Goal: Transaction & Acquisition: Purchase product/service

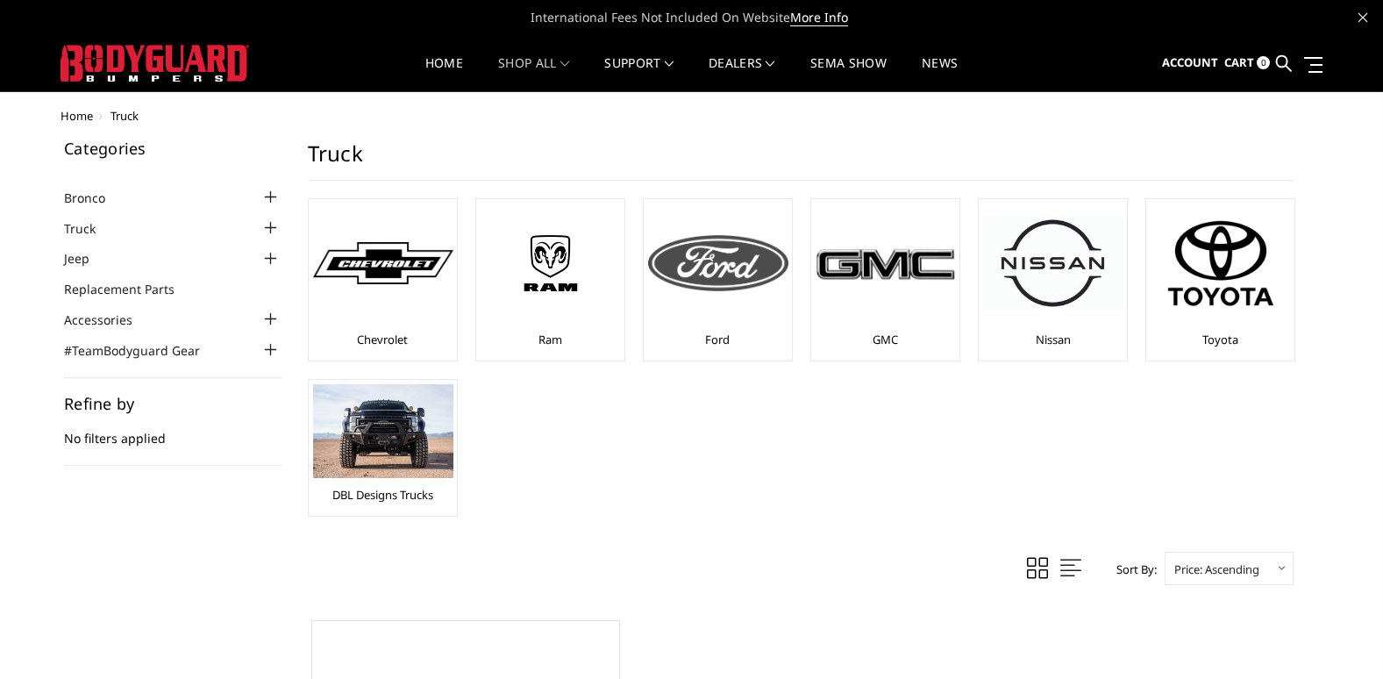
click at [731, 312] on div at bounding box center [718, 262] width 140 height 119
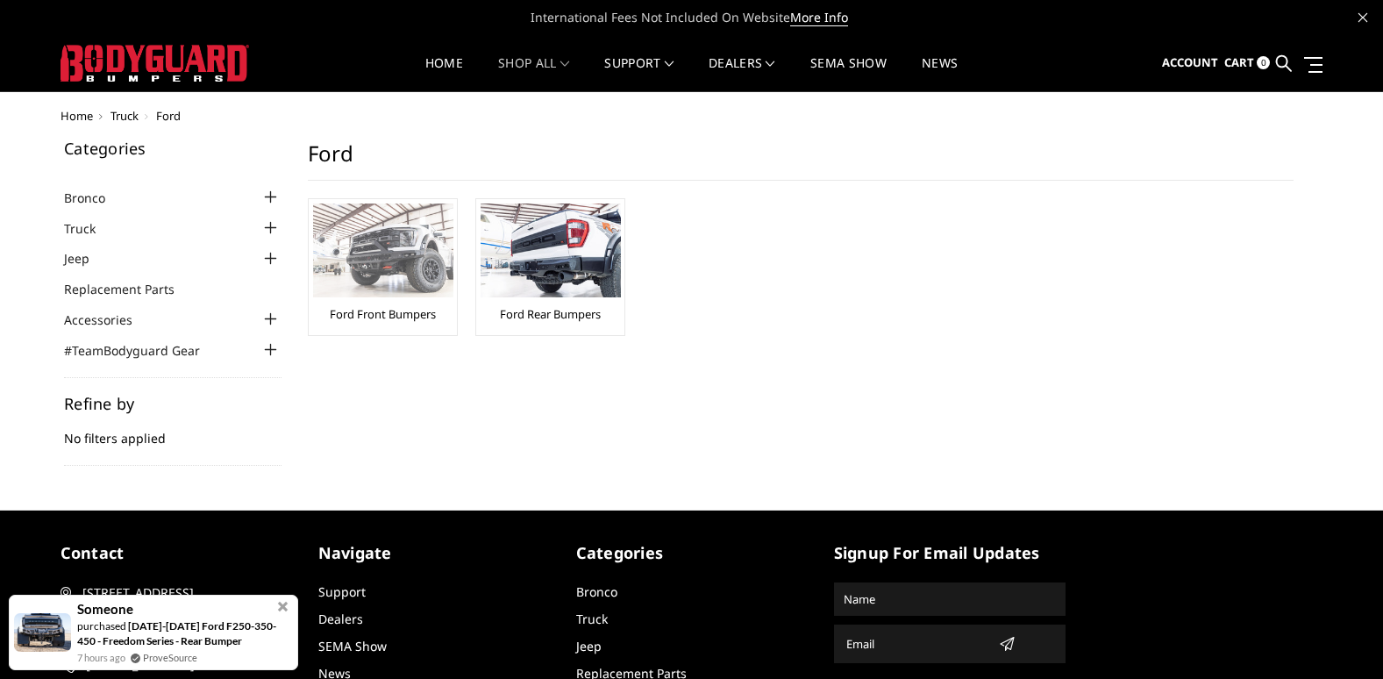
click at [363, 279] on img at bounding box center [383, 250] width 140 height 94
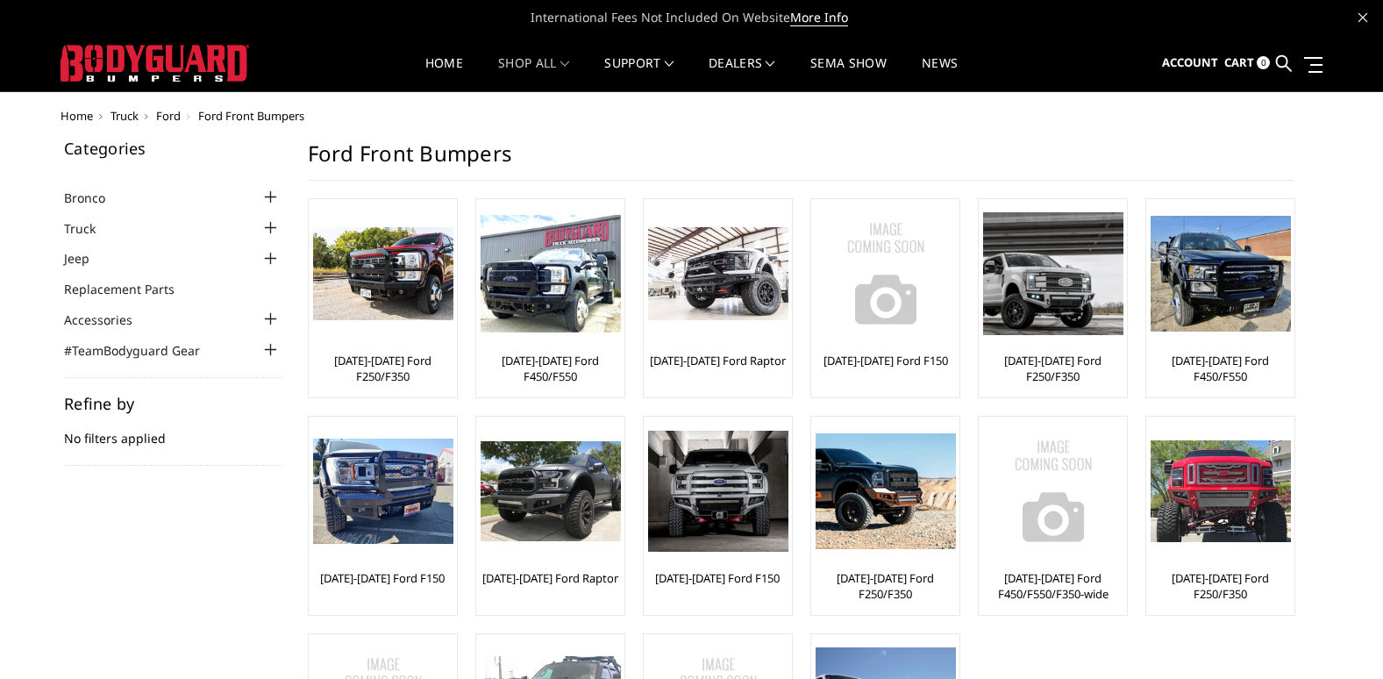
click at [270, 227] on div at bounding box center [270, 227] width 21 height 21
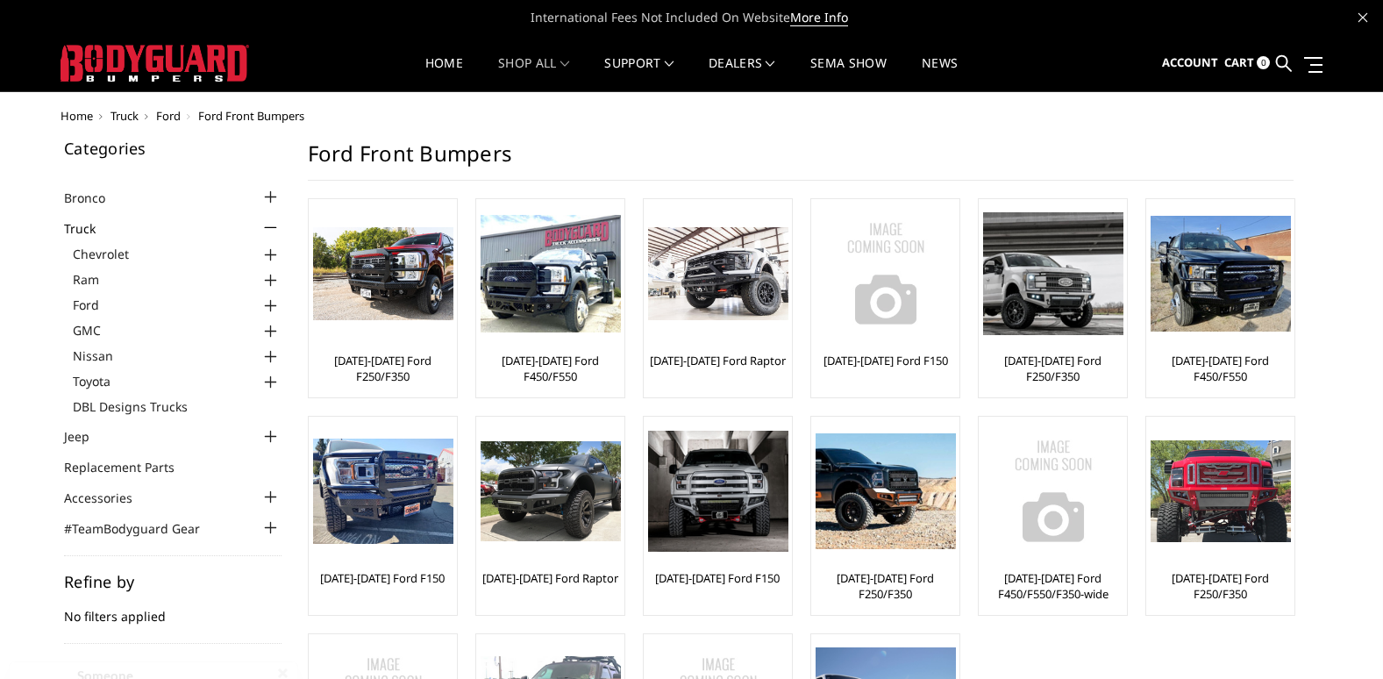
click at [272, 304] on div at bounding box center [270, 306] width 21 height 21
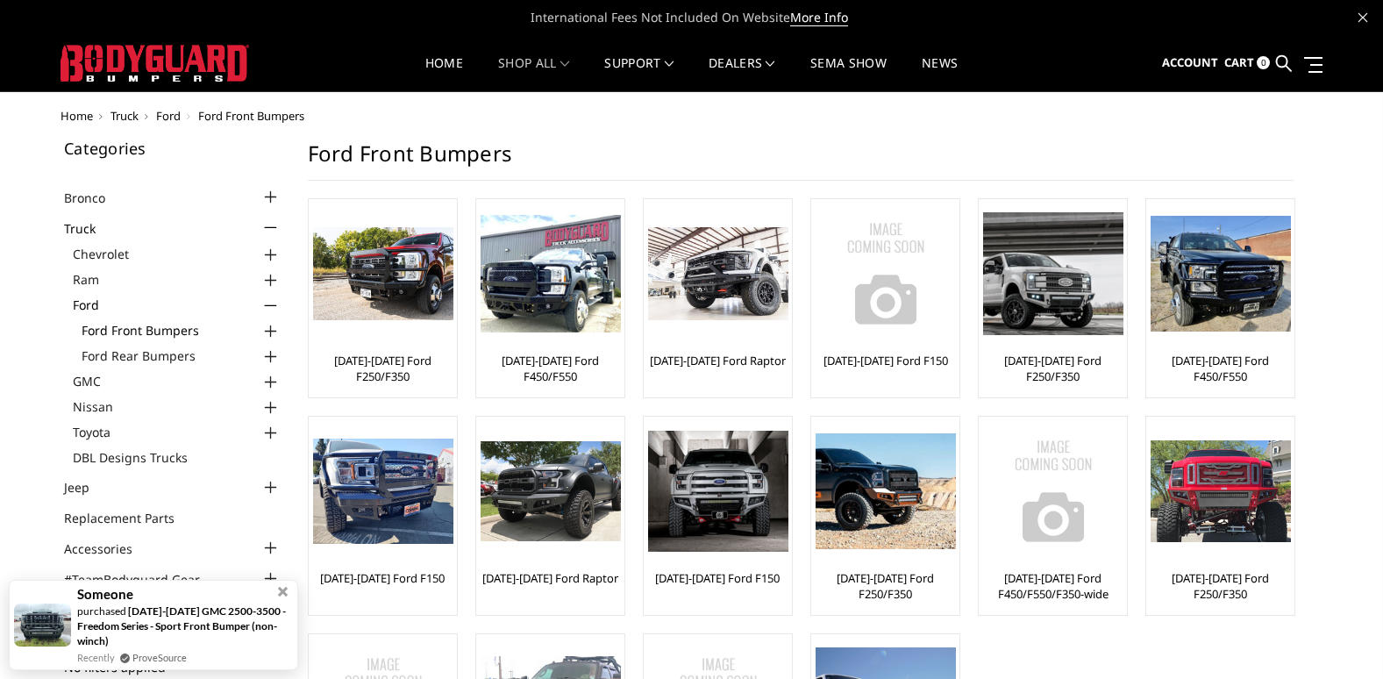
click at [185, 326] on link "Ford Front Bumpers" at bounding box center [182, 330] width 200 height 18
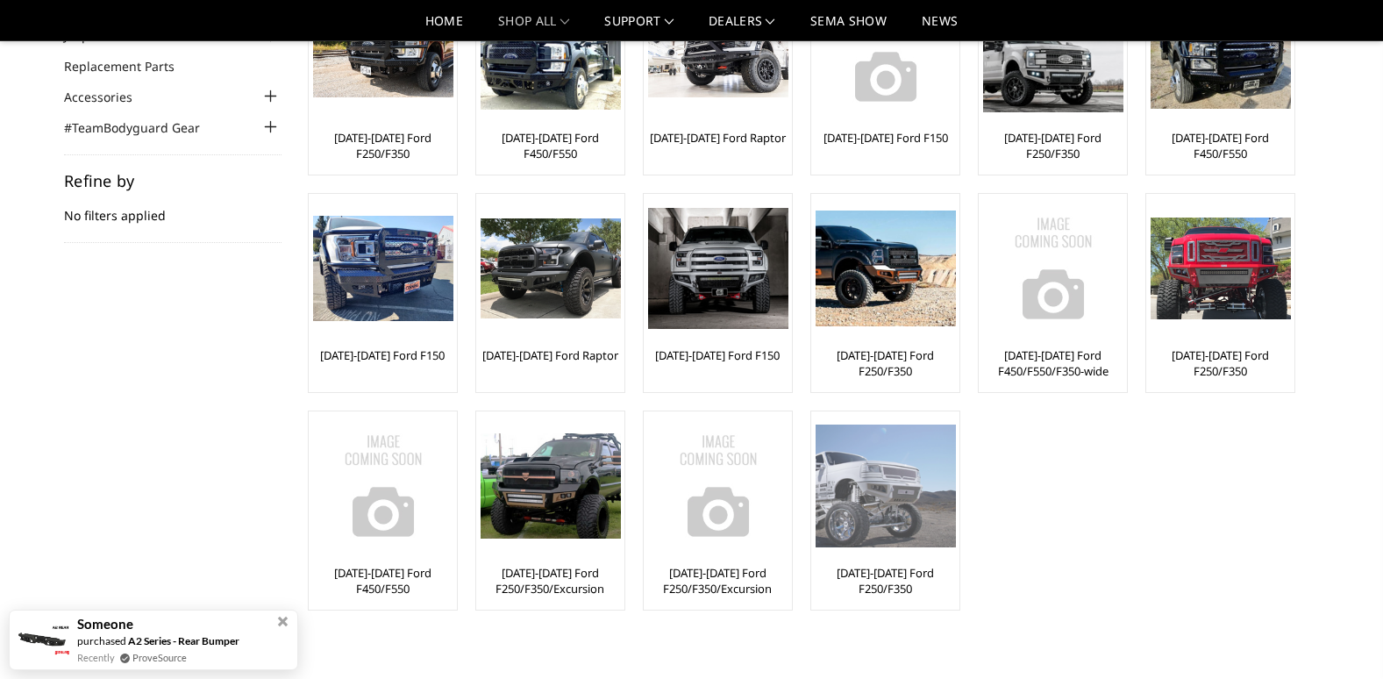
scroll to position [88, 0]
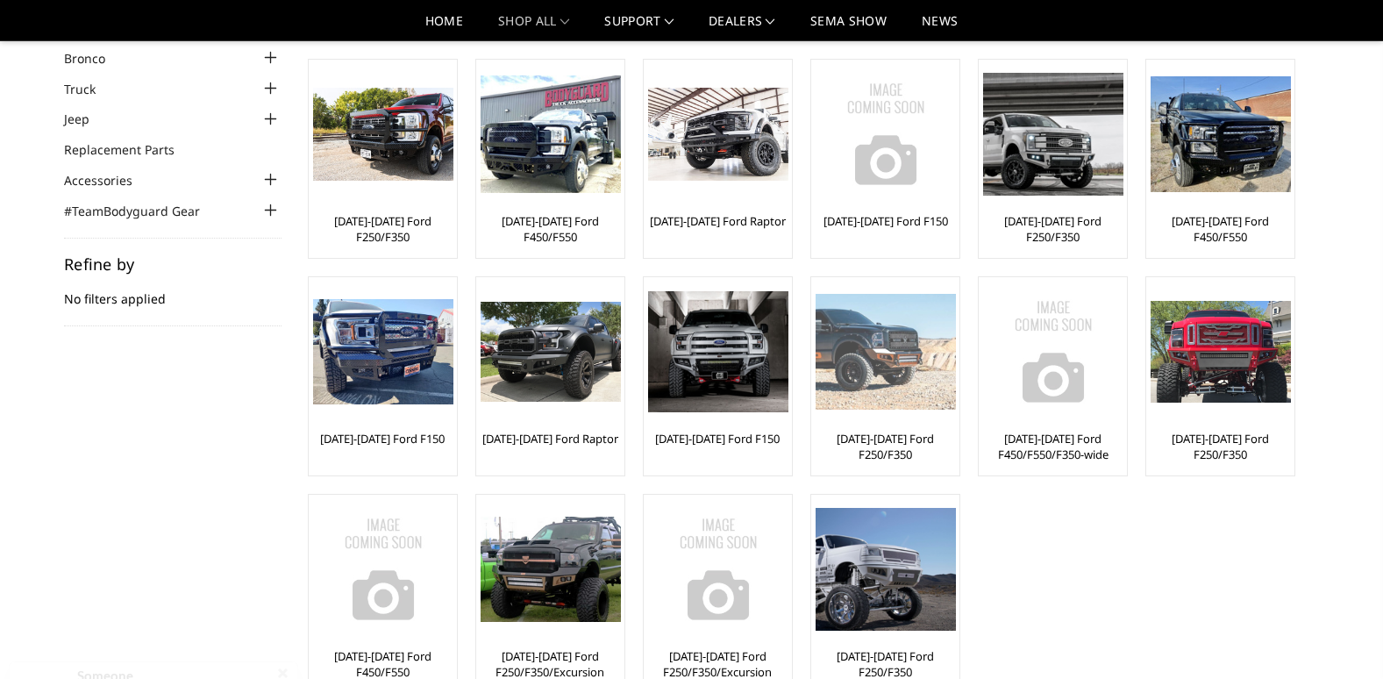
click at [915, 393] on img at bounding box center [886, 352] width 140 height 116
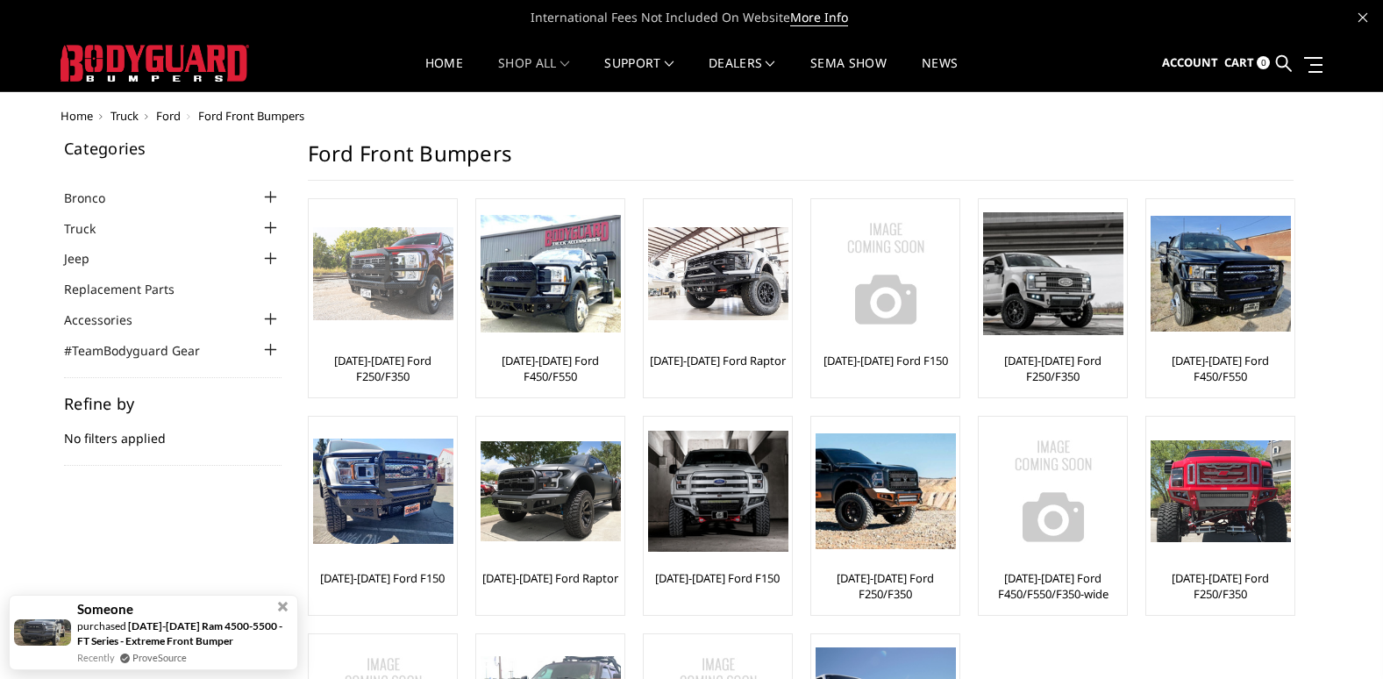
click at [414, 360] on link "[DATE]-[DATE] Ford F250/F350" at bounding box center [382, 369] width 139 height 32
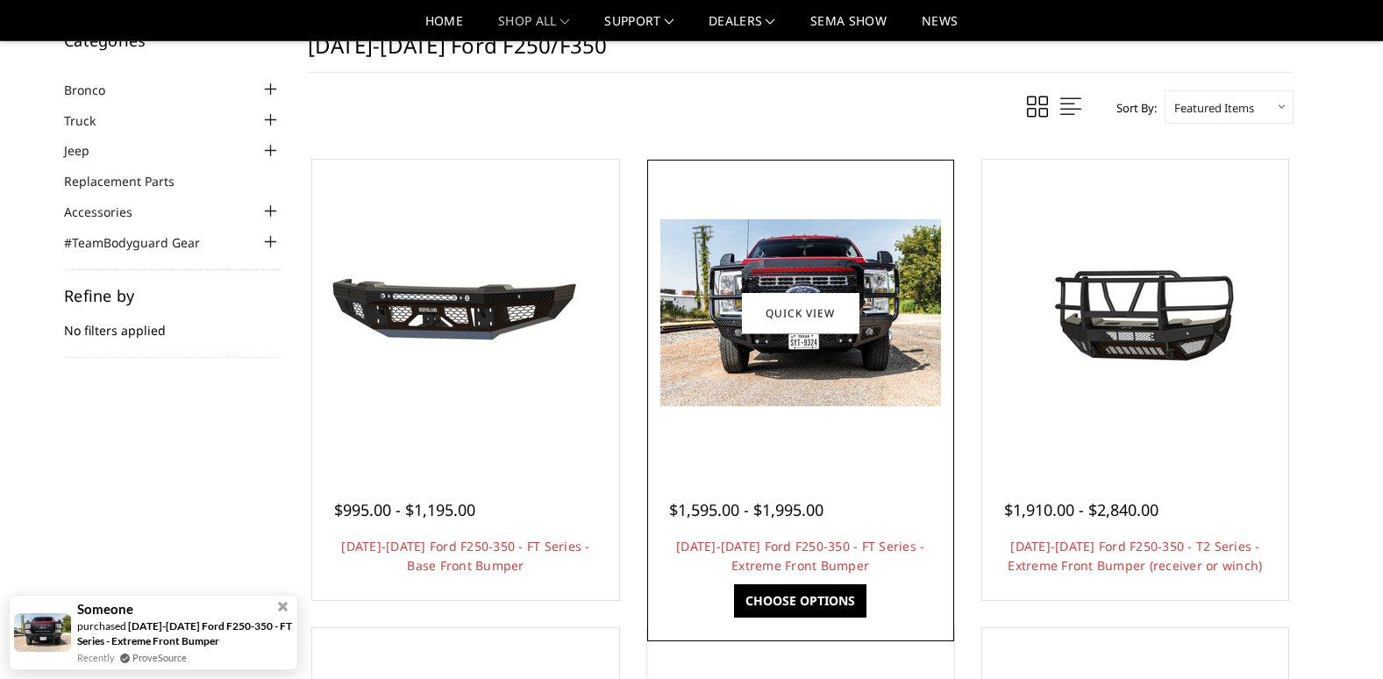
scroll to position [88, 0]
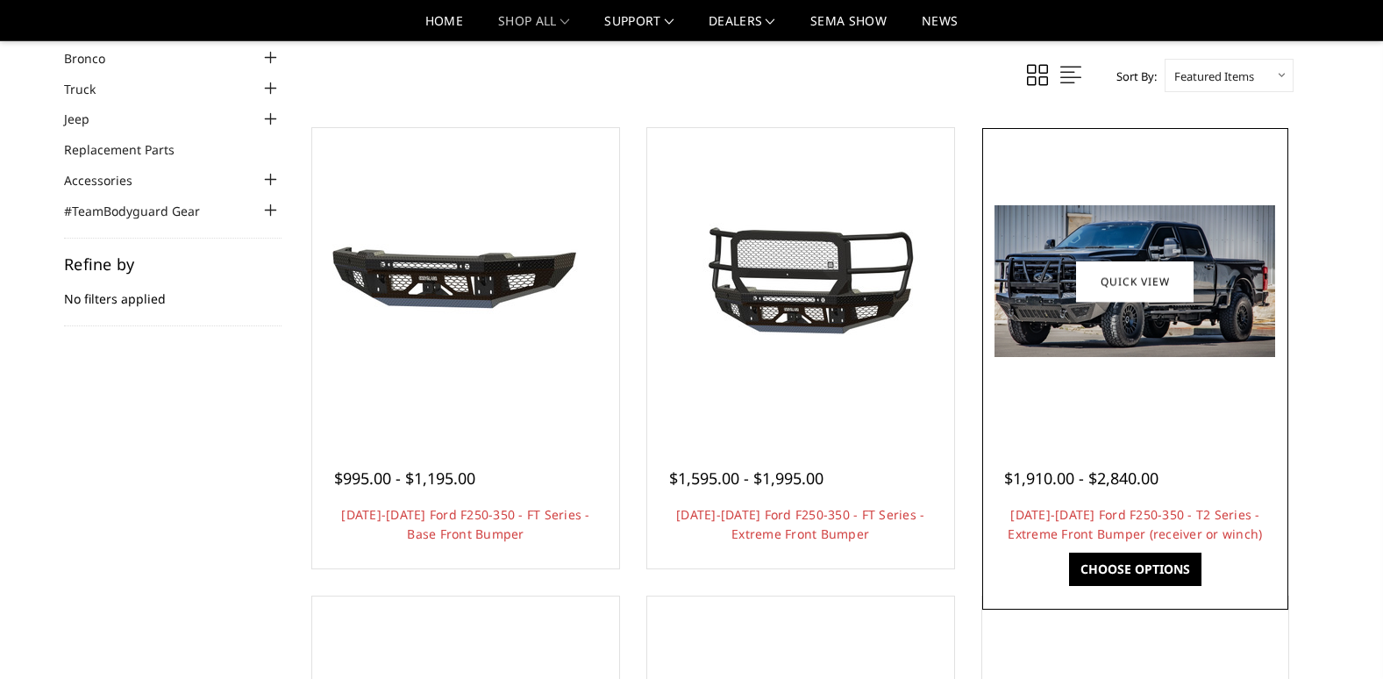
click at [1130, 574] on link "Choose Options" at bounding box center [1135, 568] width 132 height 33
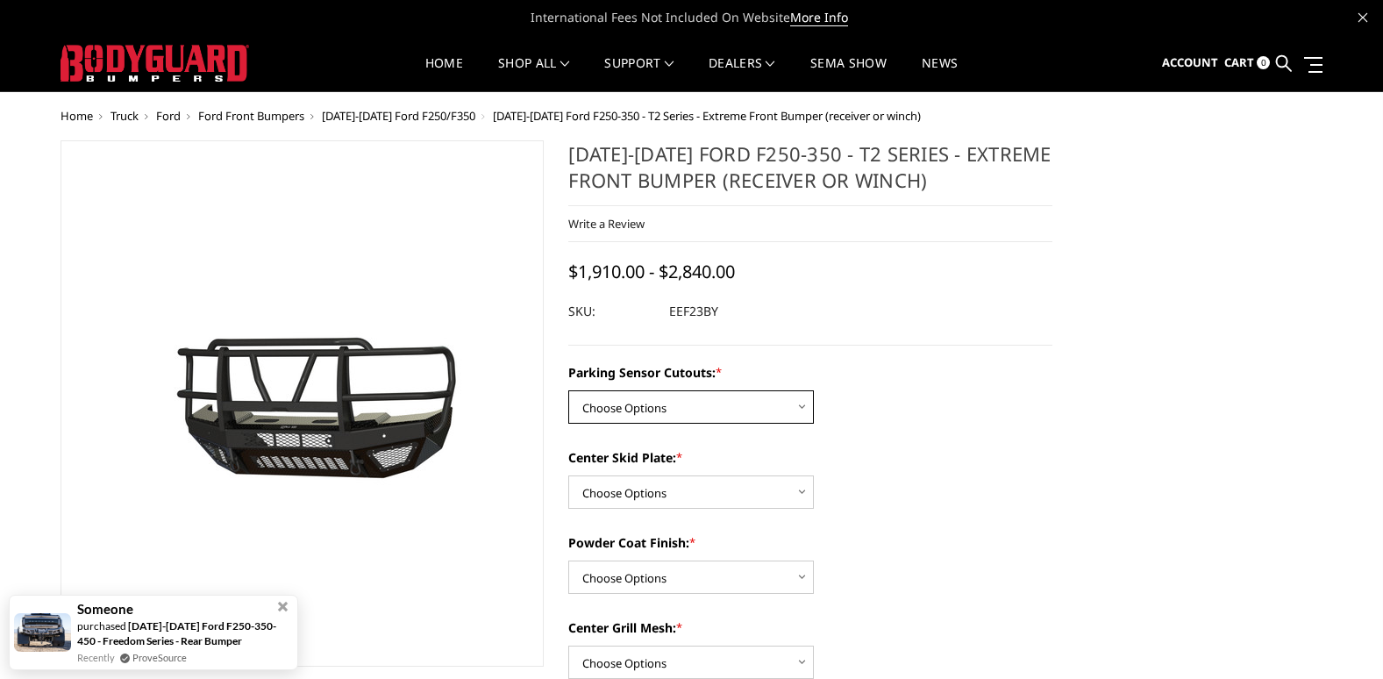
click at [804, 408] on select "Choose Options Yes - With Parking Sensor Cutouts" at bounding box center [691, 406] width 246 height 33
select select "3744"
click at [568, 390] on select "Choose Options Yes - With Parking Sensor Cutouts" at bounding box center [691, 406] width 246 height 33
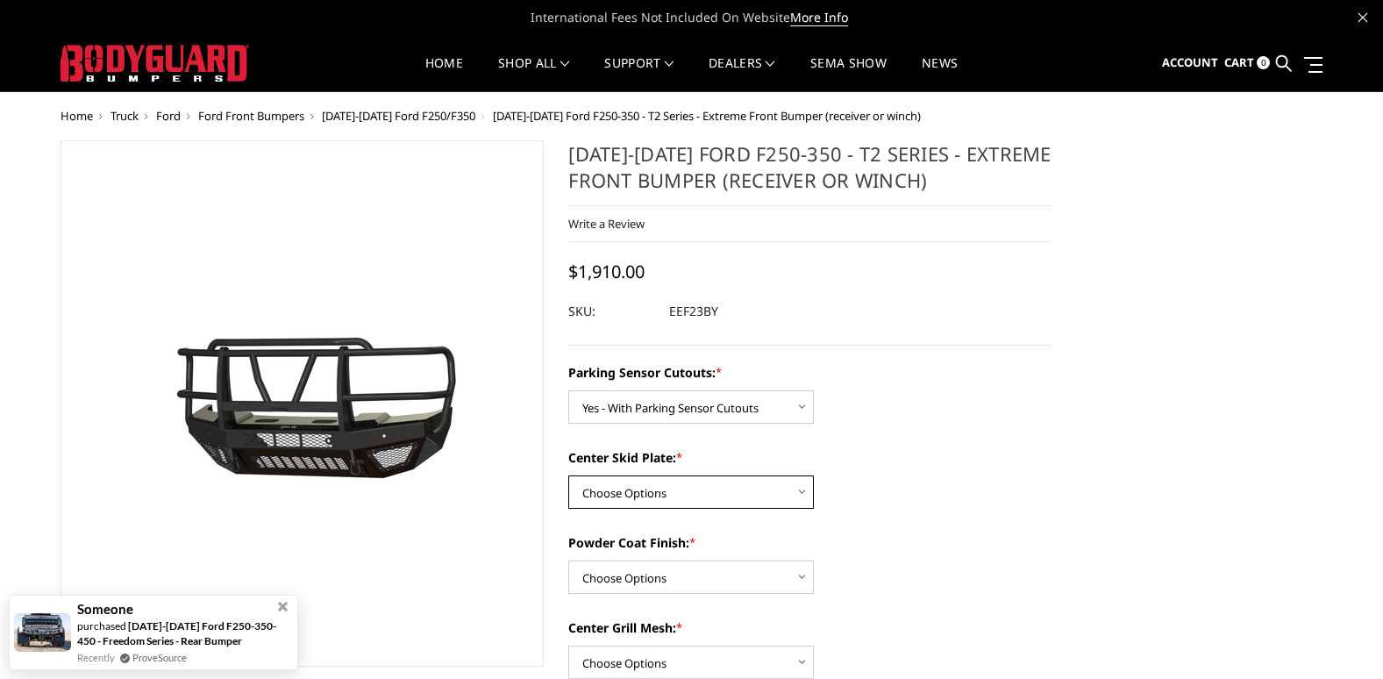
click at [802, 490] on select "Choose Options 2" Receiver Tube Standard Skid Plate (included) Winch Mount Skid…" at bounding box center [691, 491] width 246 height 33
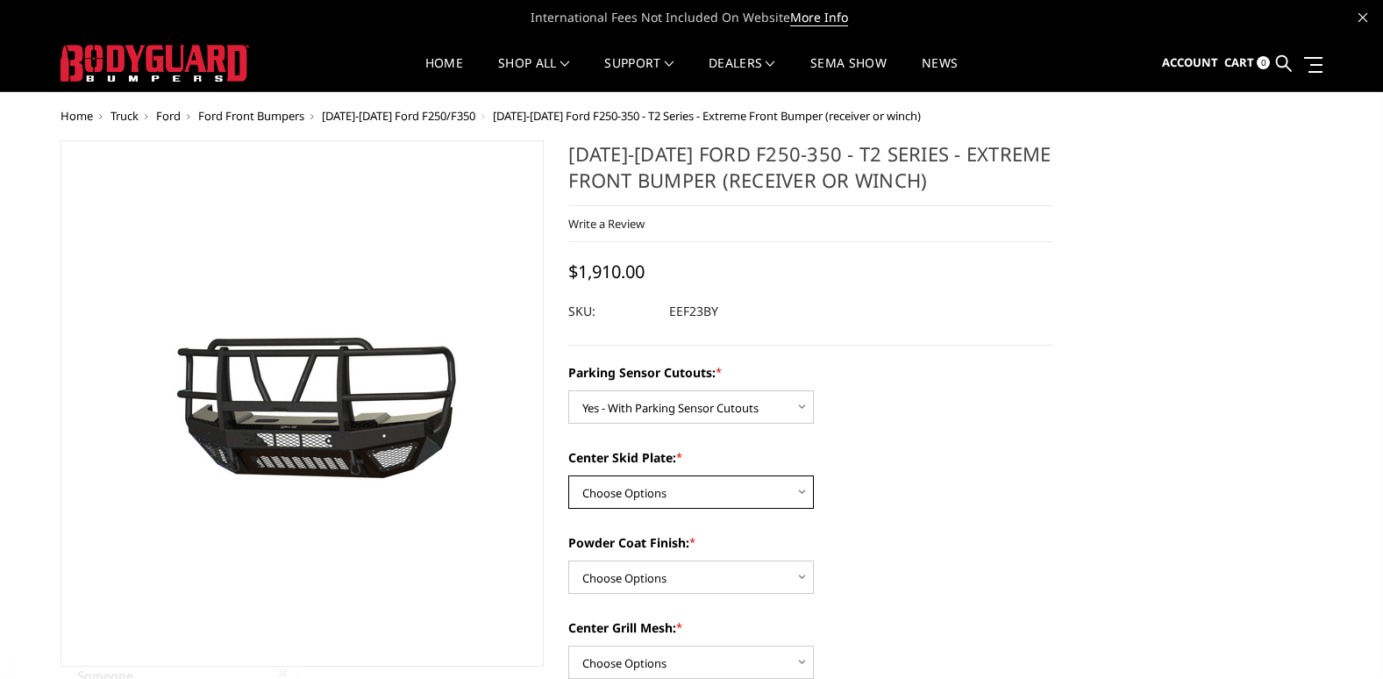
select select "3747"
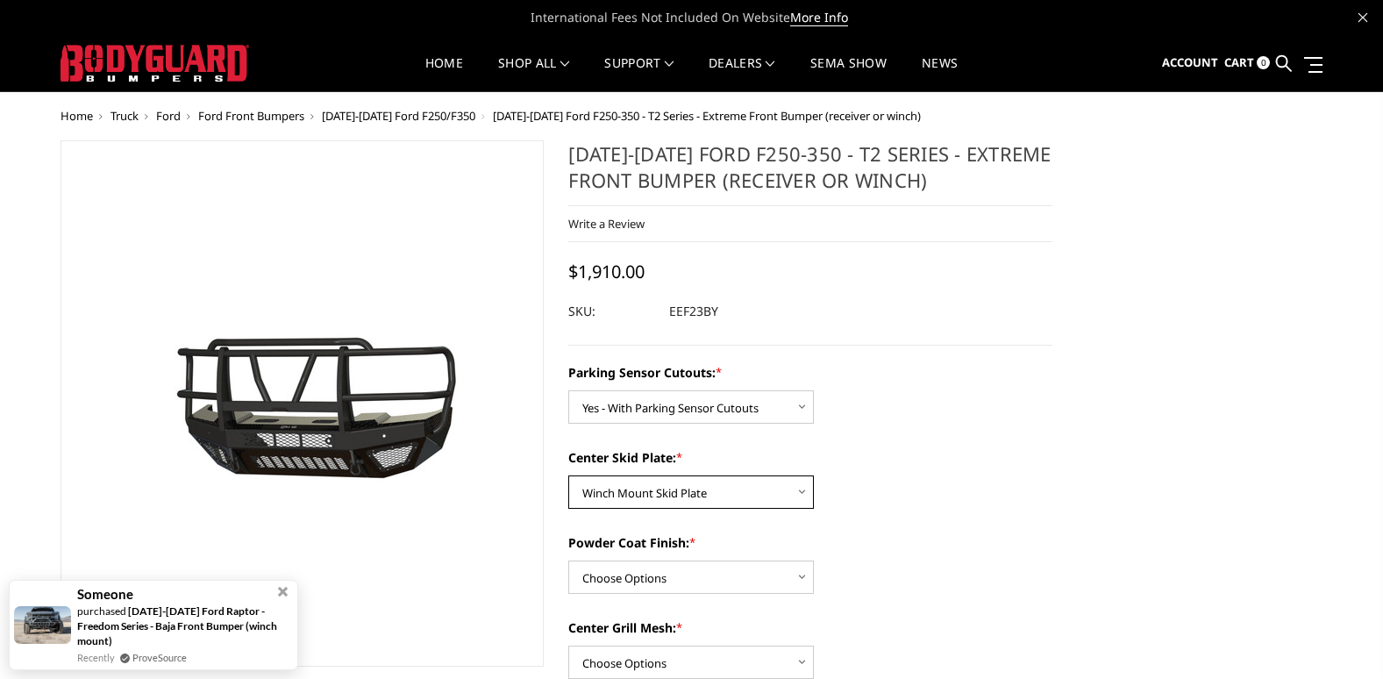
click at [568, 475] on select "Choose Options 2" Receiver Tube Standard Skid Plate (included) Winch Mount Skid…" at bounding box center [691, 491] width 246 height 33
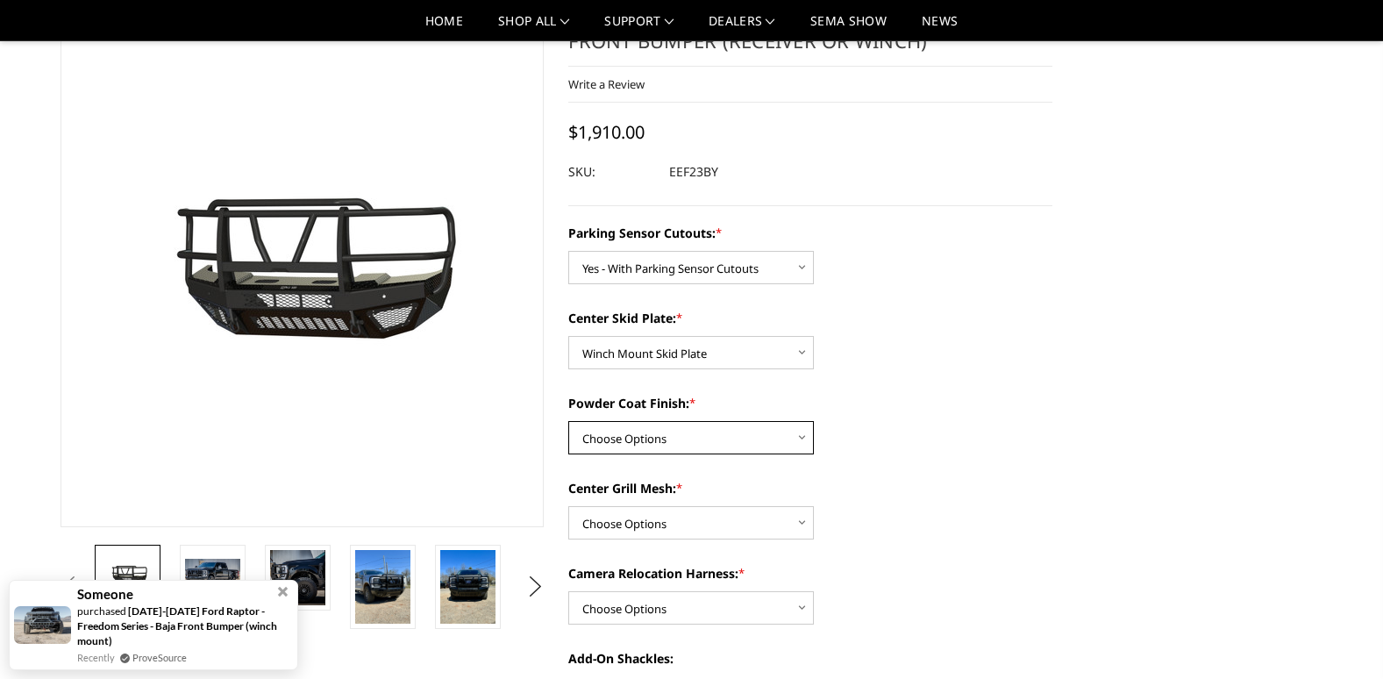
click at [804, 433] on select "Choose Options Bare Metal Gloss Black Powder Coat Textured Black Powder Coat" at bounding box center [691, 437] width 246 height 33
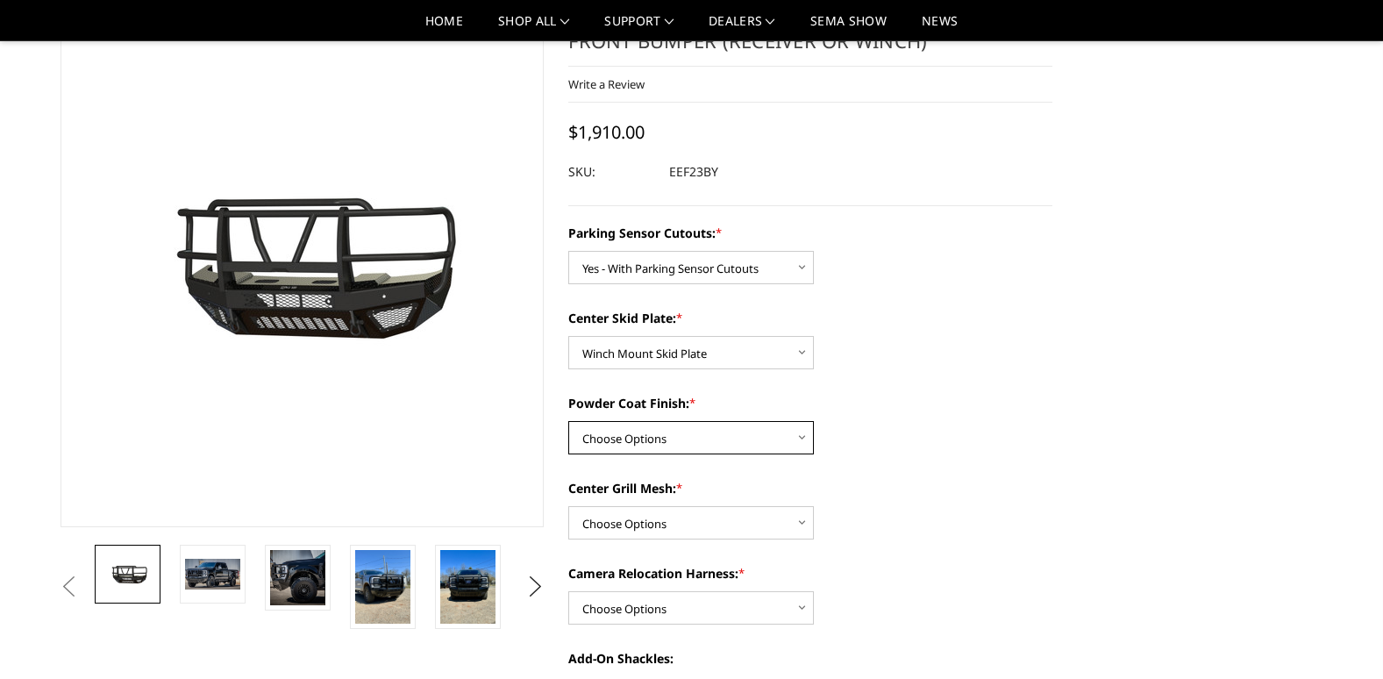
select select "3750"
click at [568, 421] on select "Choose Options Bare Metal Gloss Black Powder Coat Textured Black Powder Coat" at bounding box center [691, 437] width 246 height 33
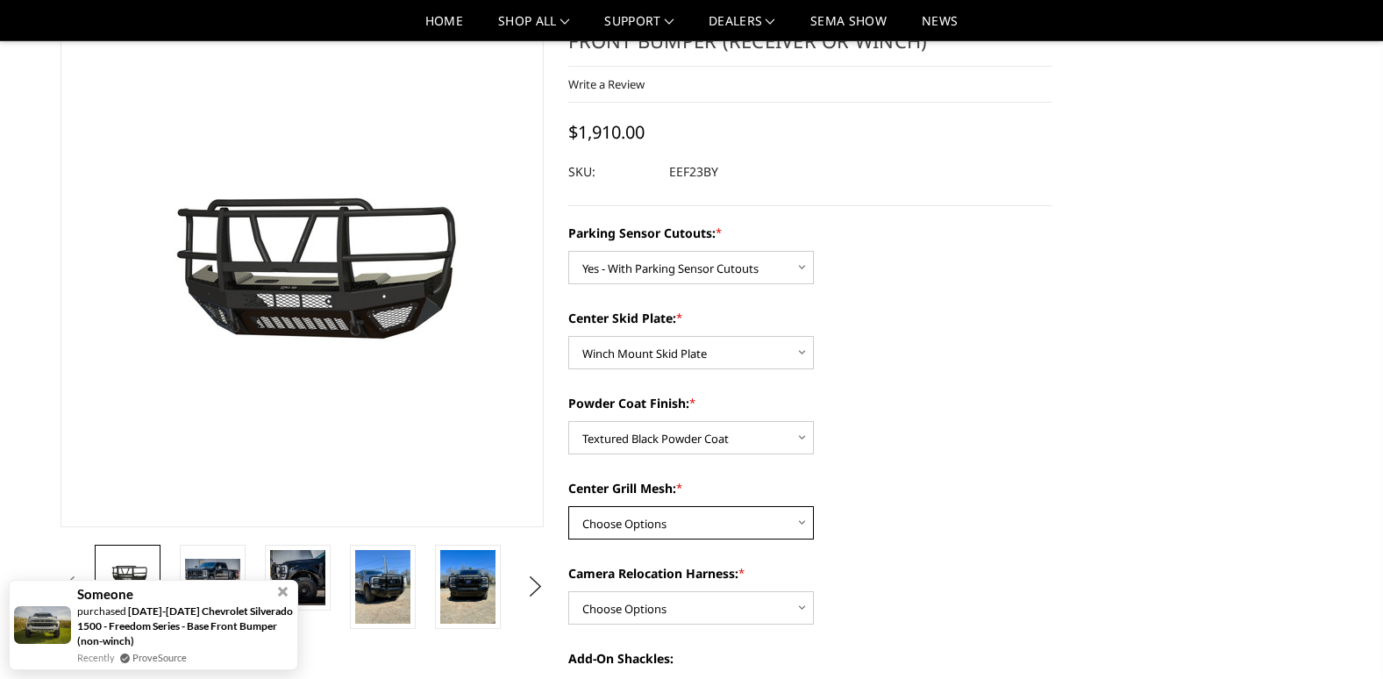
click at [802, 524] on select "Choose Options With expanded metal Without expanded metal" at bounding box center [691, 522] width 246 height 33
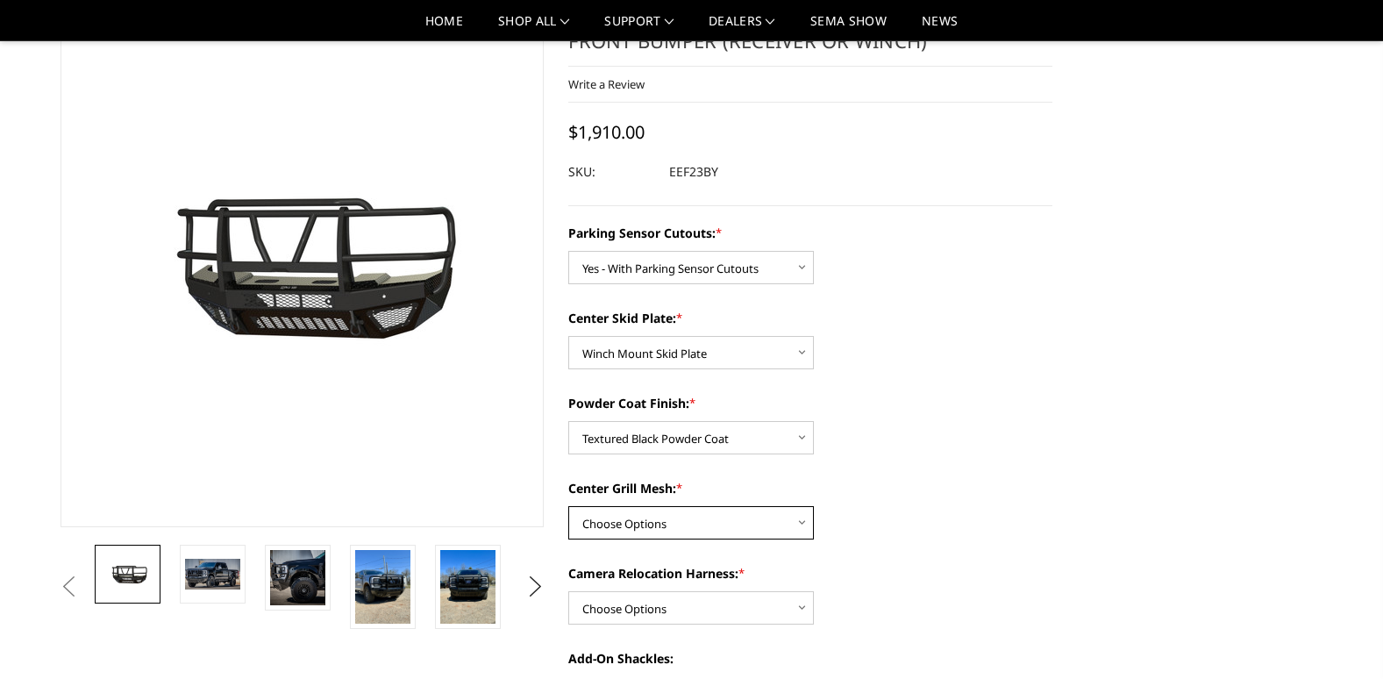
select select "3751"
click at [568, 506] on select "Choose Options With expanded metal Without expanded metal" at bounding box center [691, 522] width 246 height 33
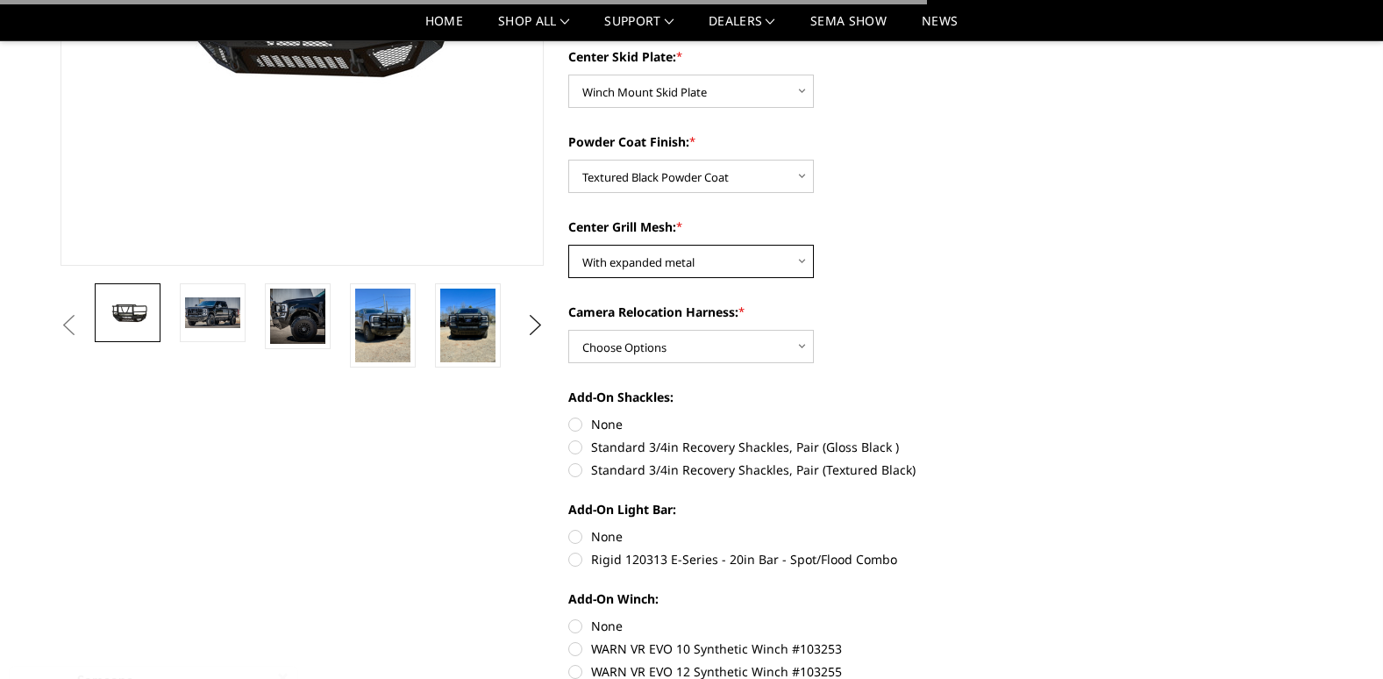
scroll to position [351, 0]
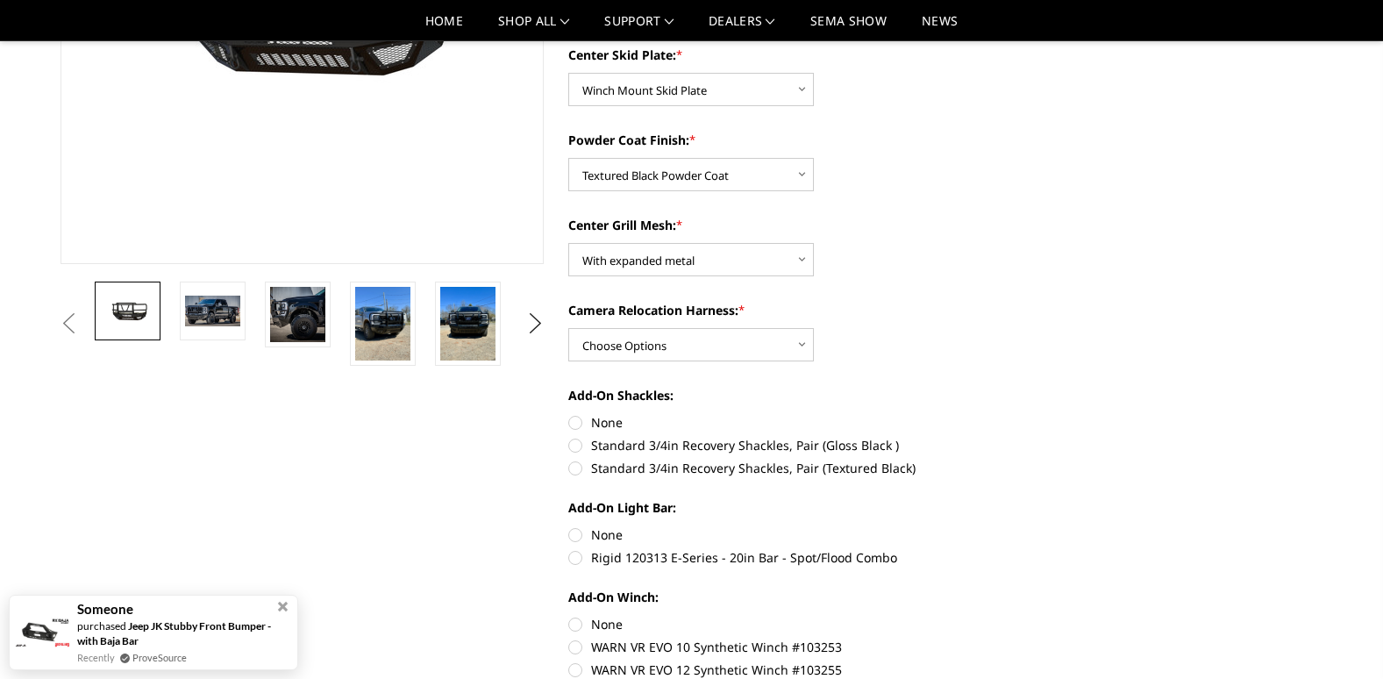
click at [578, 448] on label "Standard 3/4in Recovery Shackles, Pair (Gloss Black )" at bounding box center [810, 445] width 484 height 18
click at [1052, 414] on input "Standard 3/4in Recovery Shackles, Pair (Gloss Black )" at bounding box center [1052, 413] width 1 height 1
radio input "true"
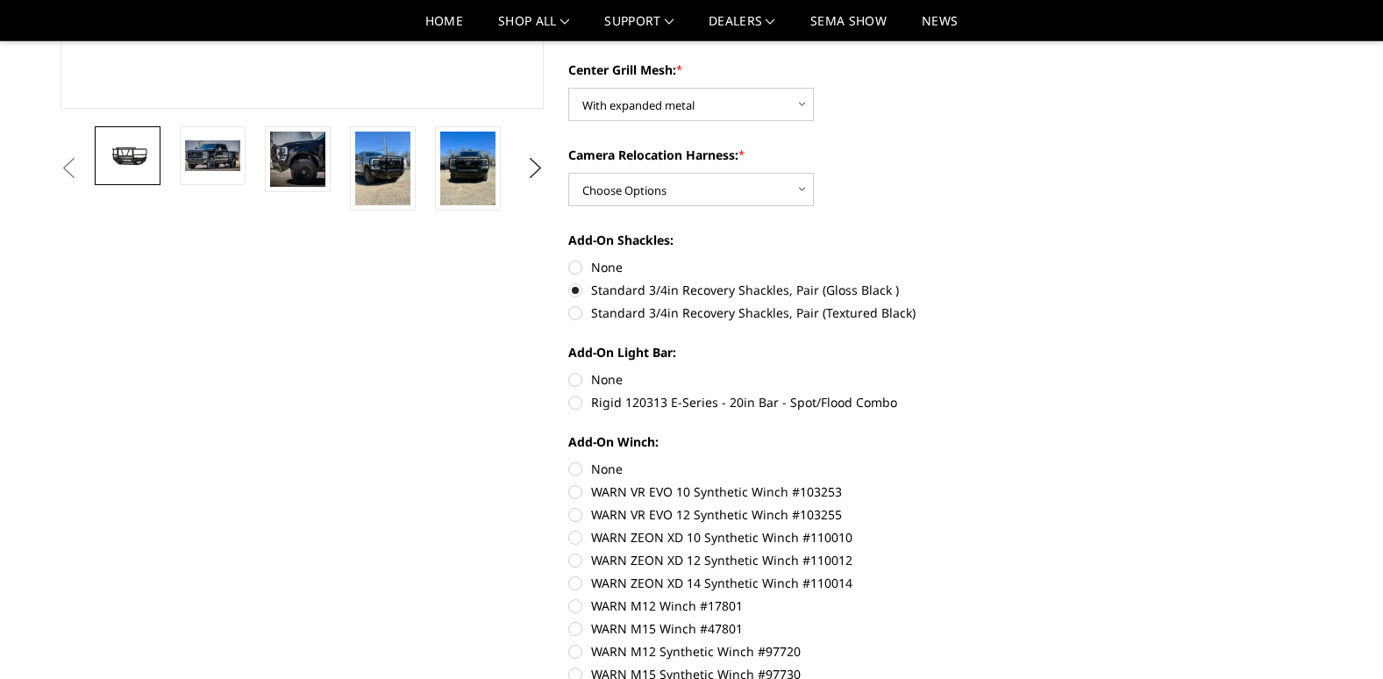
scroll to position [526, 0]
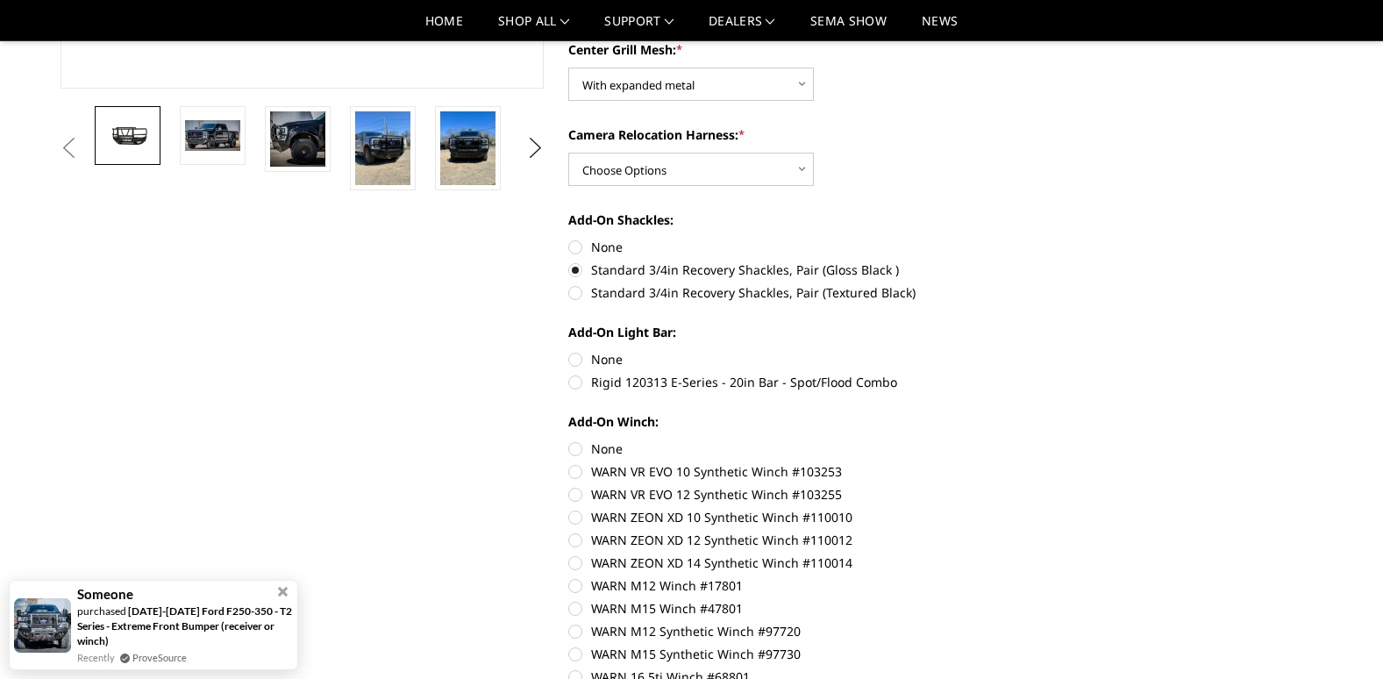
click at [578, 470] on label "WARN VR EVO 10 Synthetic Winch #103253" at bounding box center [810, 471] width 484 height 18
click at [1052, 440] on input "WARN VR EVO 10 Synthetic Winch #103253" at bounding box center [1052, 439] width 1 height 1
radio input "true"
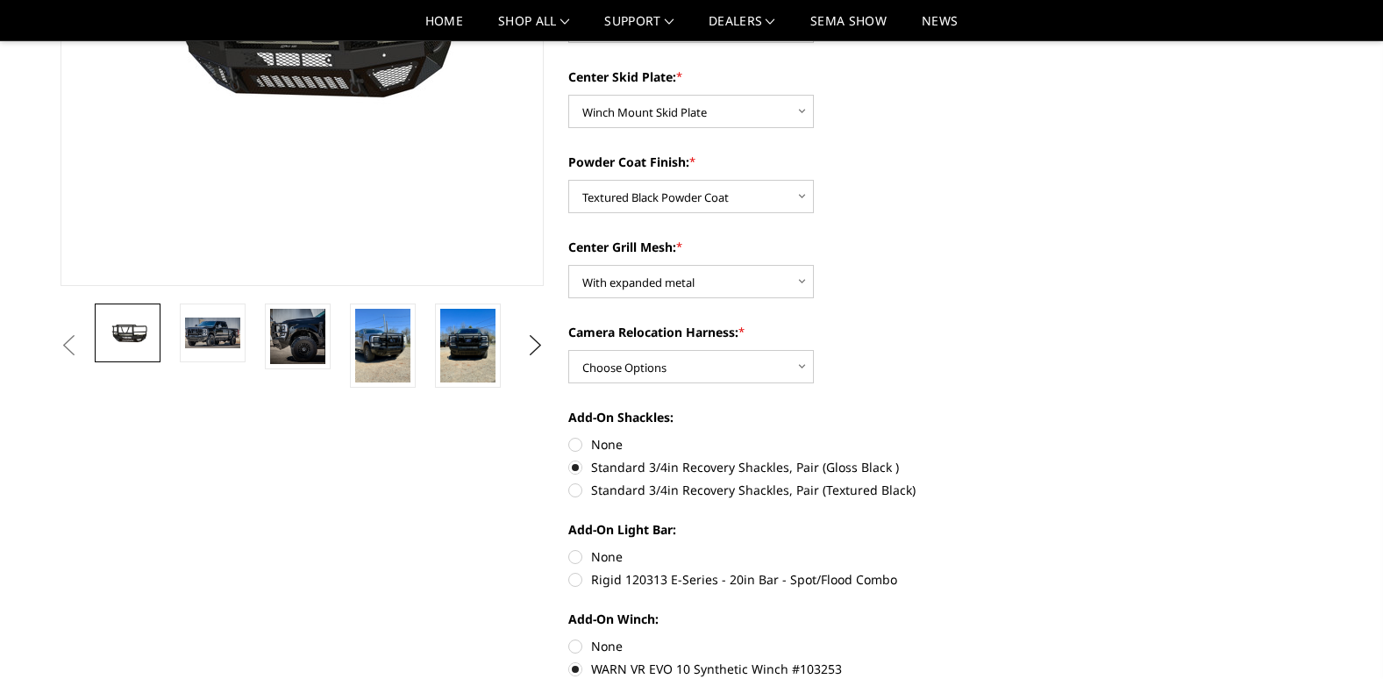
scroll to position [175, 0]
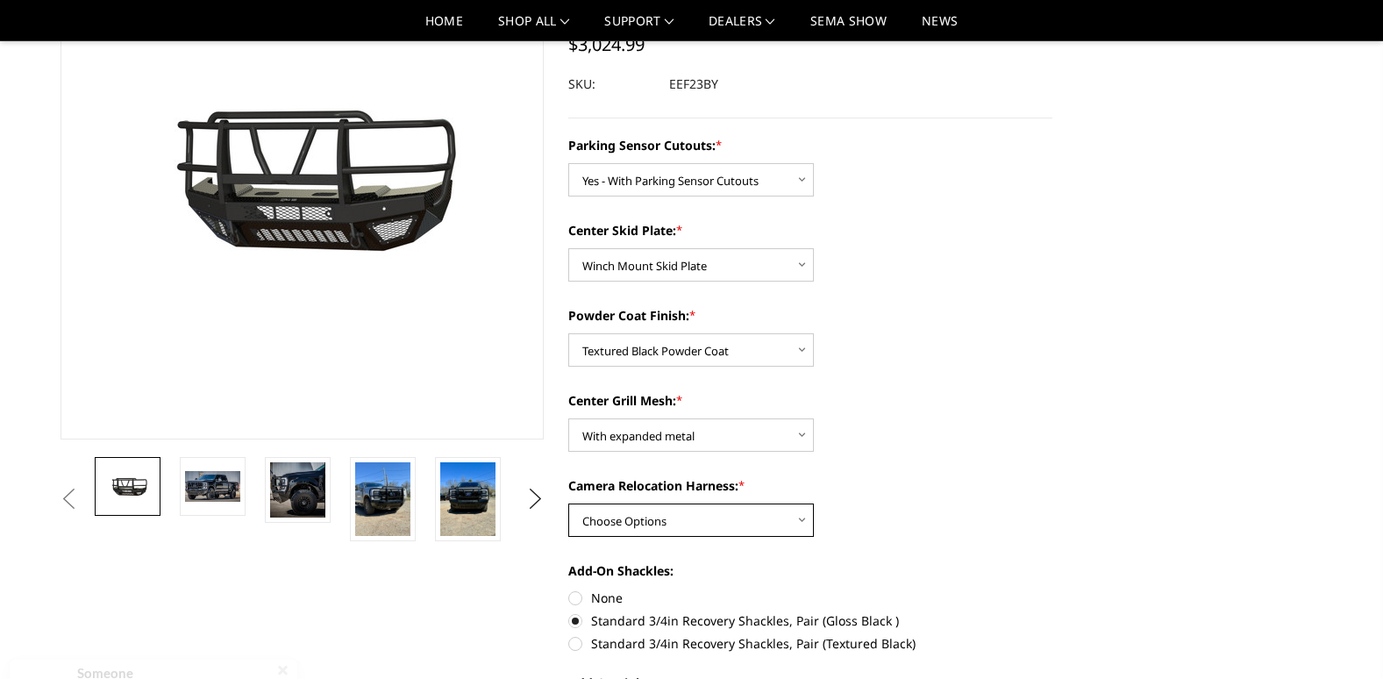
click at [802, 519] on select "Choose Options With camera harness Without camera harness" at bounding box center [691, 519] width 246 height 33
select select "3753"
click at [568, 503] on select "Choose Options With camera harness Without camera harness" at bounding box center [691, 519] width 246 height 33
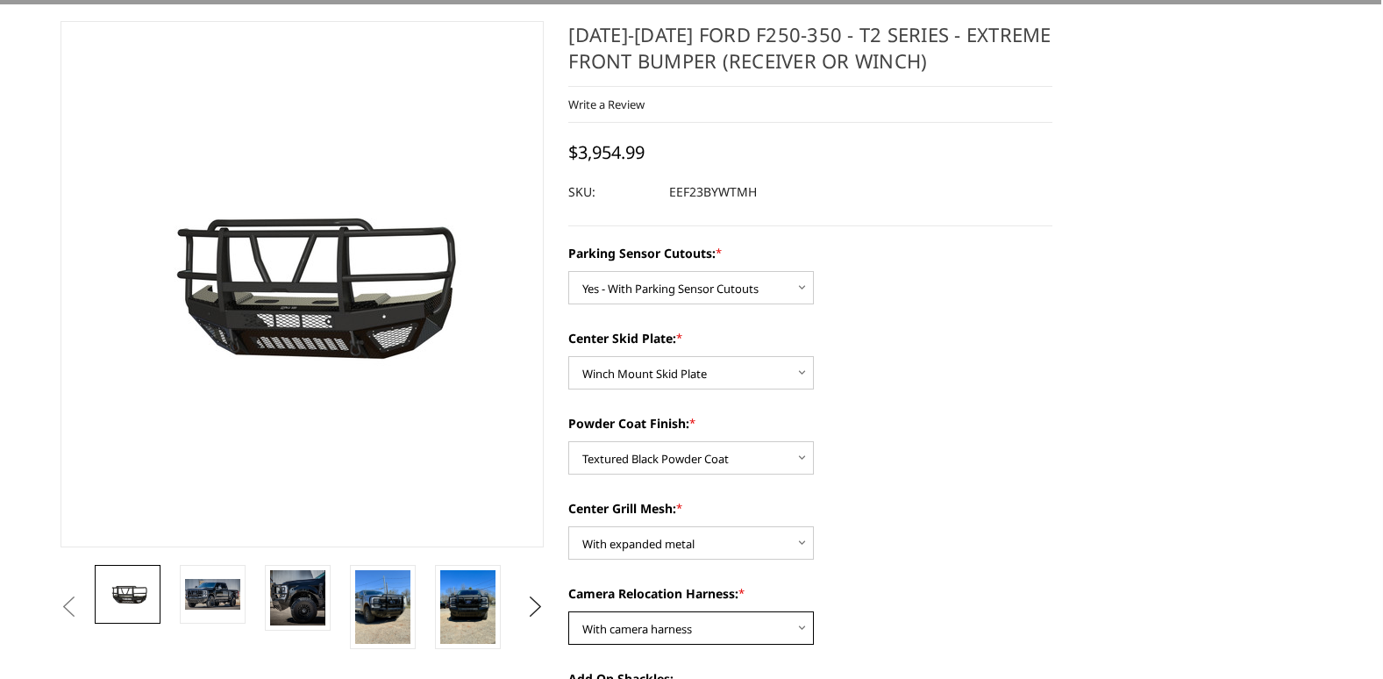
scroll to position [0, 0]
